Goal: Transaction & Acquisition: Book appointment/travel/reservation

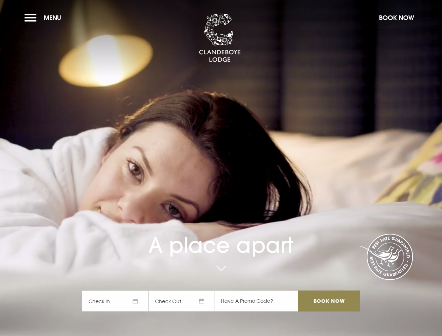
click at [221, 168] on div "A place apart Check In Check Out Mon Tue Wed Thur Fri Sat Sun Mon Tue Wed Thur …" at bounding box center [221, 236] width 286 height 166
click at [44, 18] on span "Menu" at bounding box center [53, 18] width 18 height 8
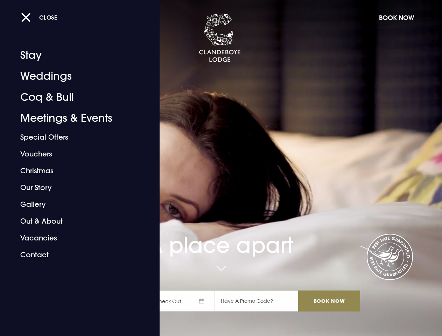
click at [396, 18] on button "Book Now" at bounding box center [397, 17] width 42 height 15
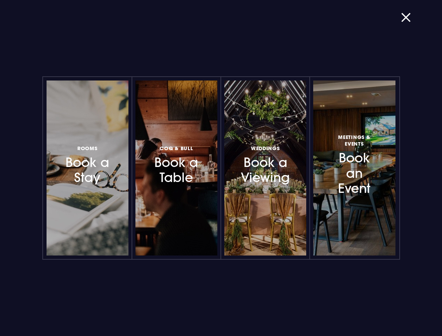
click at [118, 301] on div "Rooms Book a Stay Coq & Bull Book a Table Weddings Book a Viewing Meetings & Ev…" at bounding box center [221, 168] width 428 height 336
click at [185, 301] on div "Rooms Book a Stay Coq & Bull Book a Table Weddings Book a Viewing Meetings & Ev…" at bounding box center [221, 168] width 428 height 336
